Goal: Check status

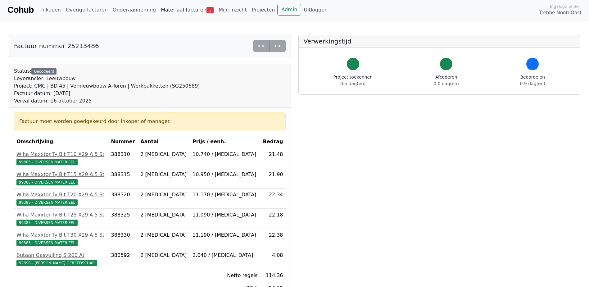
click at [179, 9] on link "Materiaal facturen 1" at bounding box center [187, 10] width 58 height 12
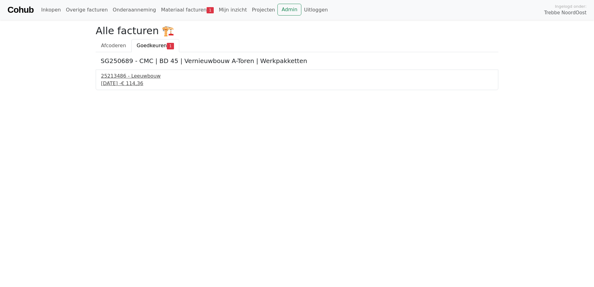
click at [146, 79] on div "25213486 - Leeuwbouw" at bounding box center [297, 75] width 392 height 7
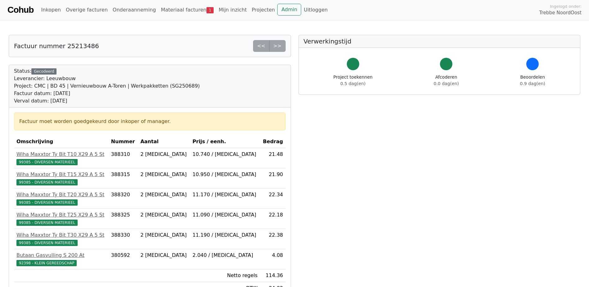
click at [293, 84] on div "Factuur nummer 25213486 << >> Status: Gecodeerd Leverancier: Leeuwbouw Project:…" at bounding box center [150, 240] width 290 height 411
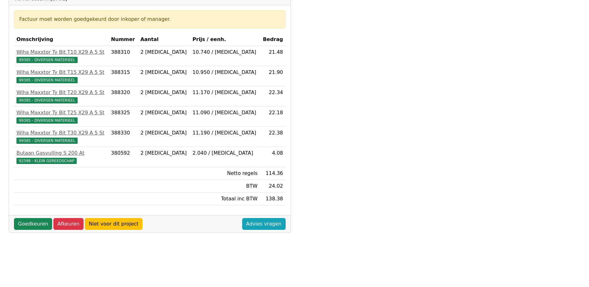
scroll to position [103, 0]
